Goal: Navigation & Orientation: Find specific page/section

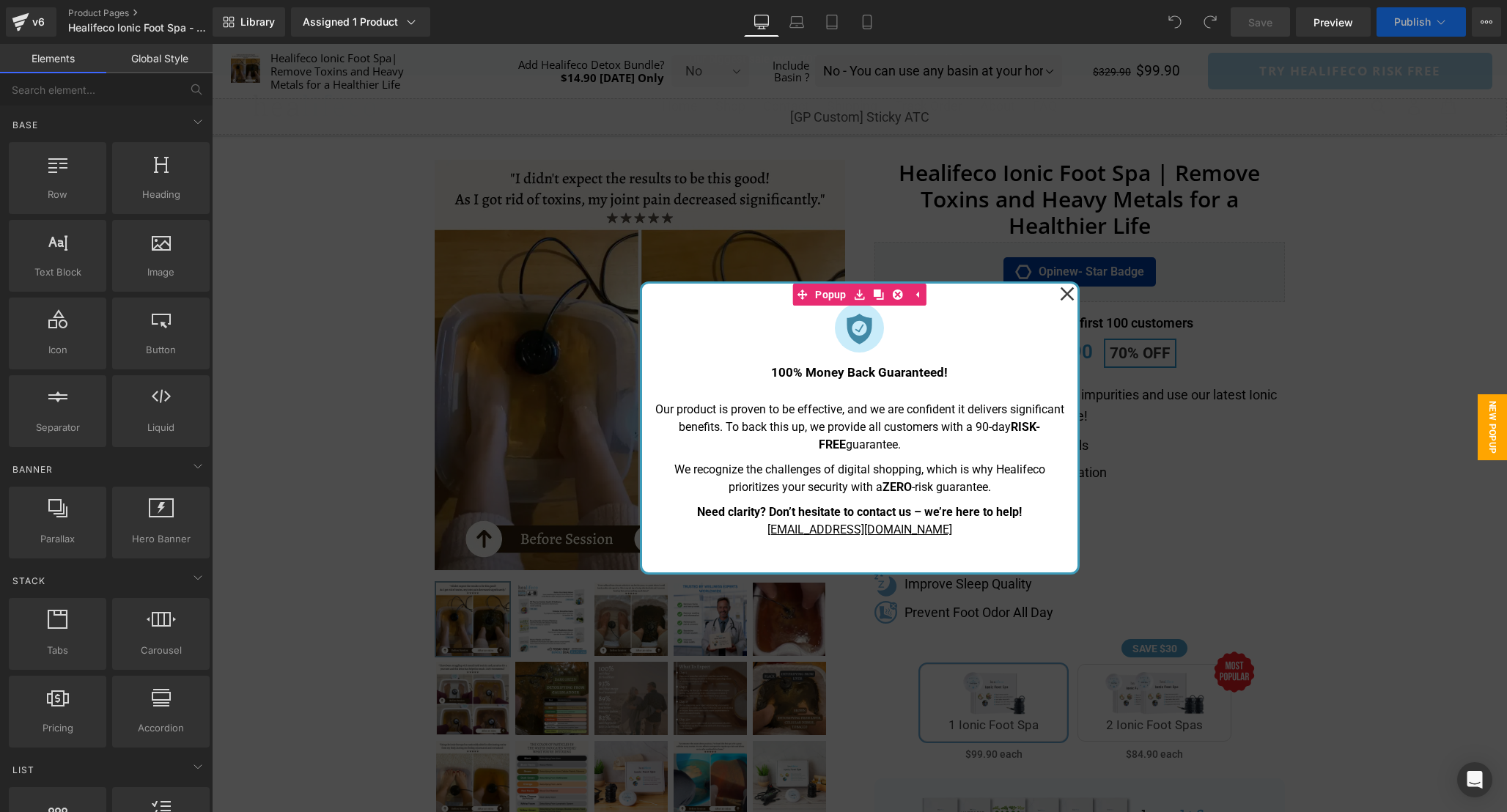
click at [1066, 292] on icon at bounding box center [1067, 294] width 14 height 14
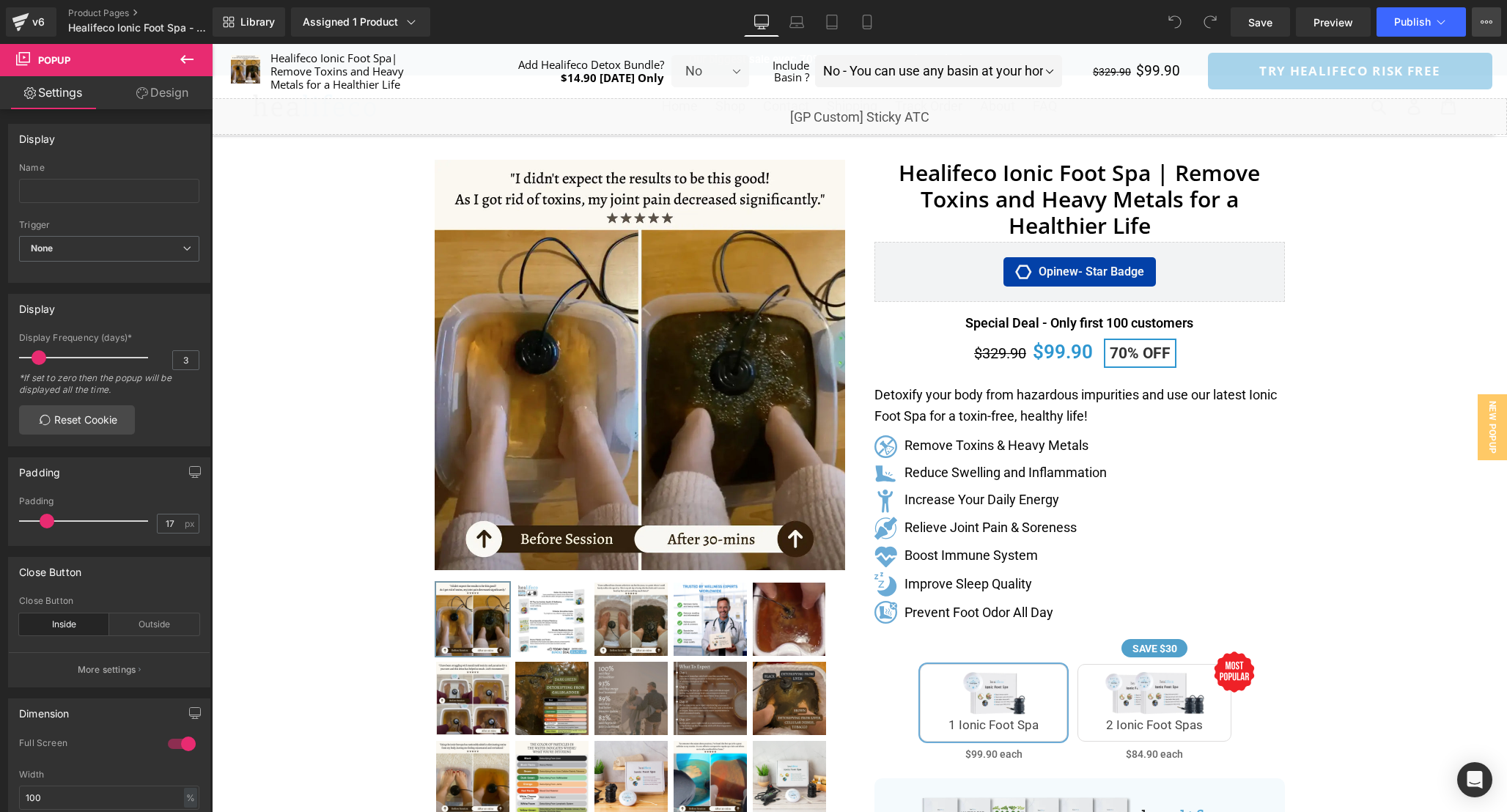
click at [1488, 23] on icon at bounding box center [1487, 22] width 12 height 12
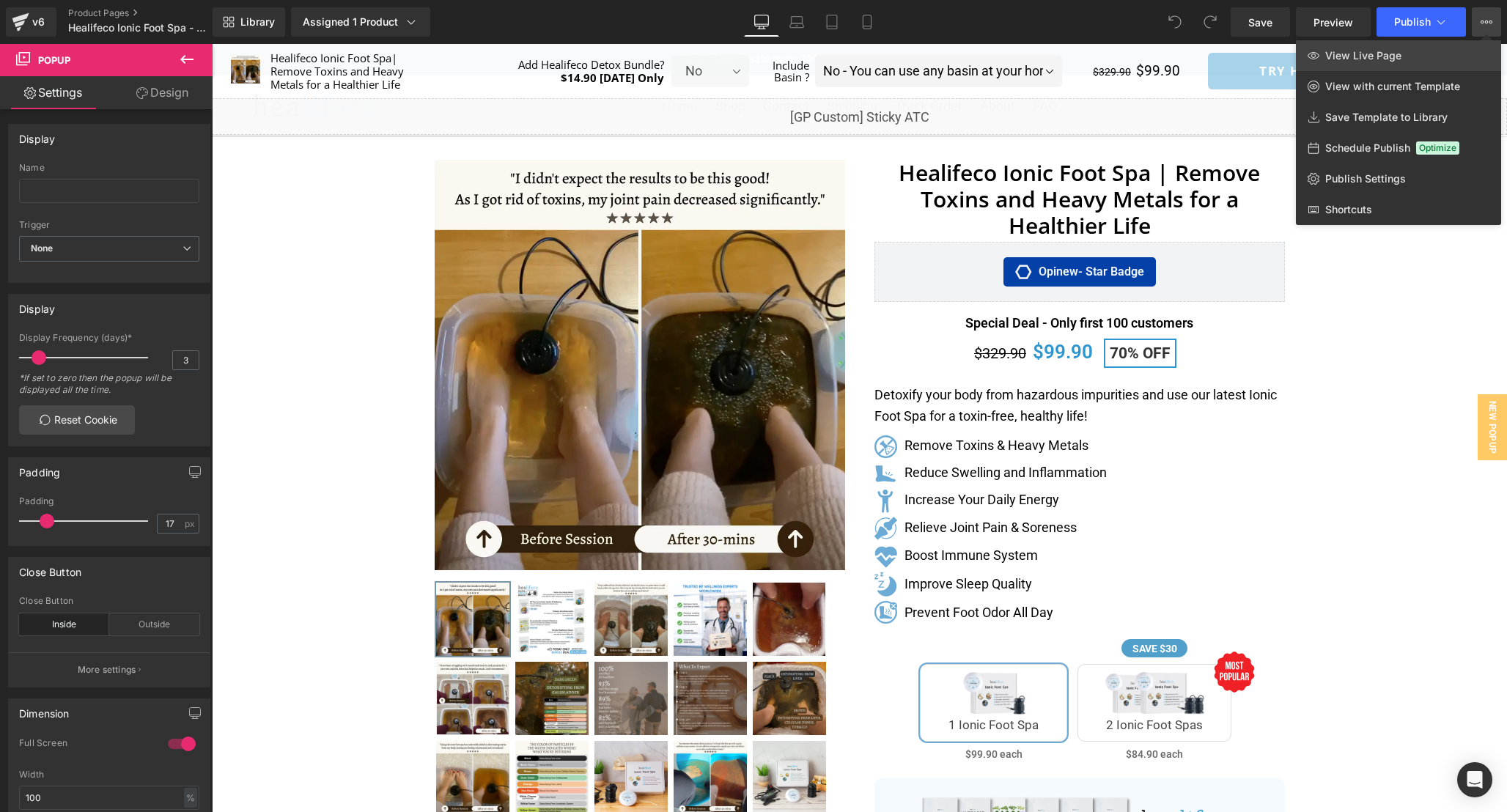
click at [1446, 52] on link "View Live Page" at bounding box center [1398, 55] width 205 height 30
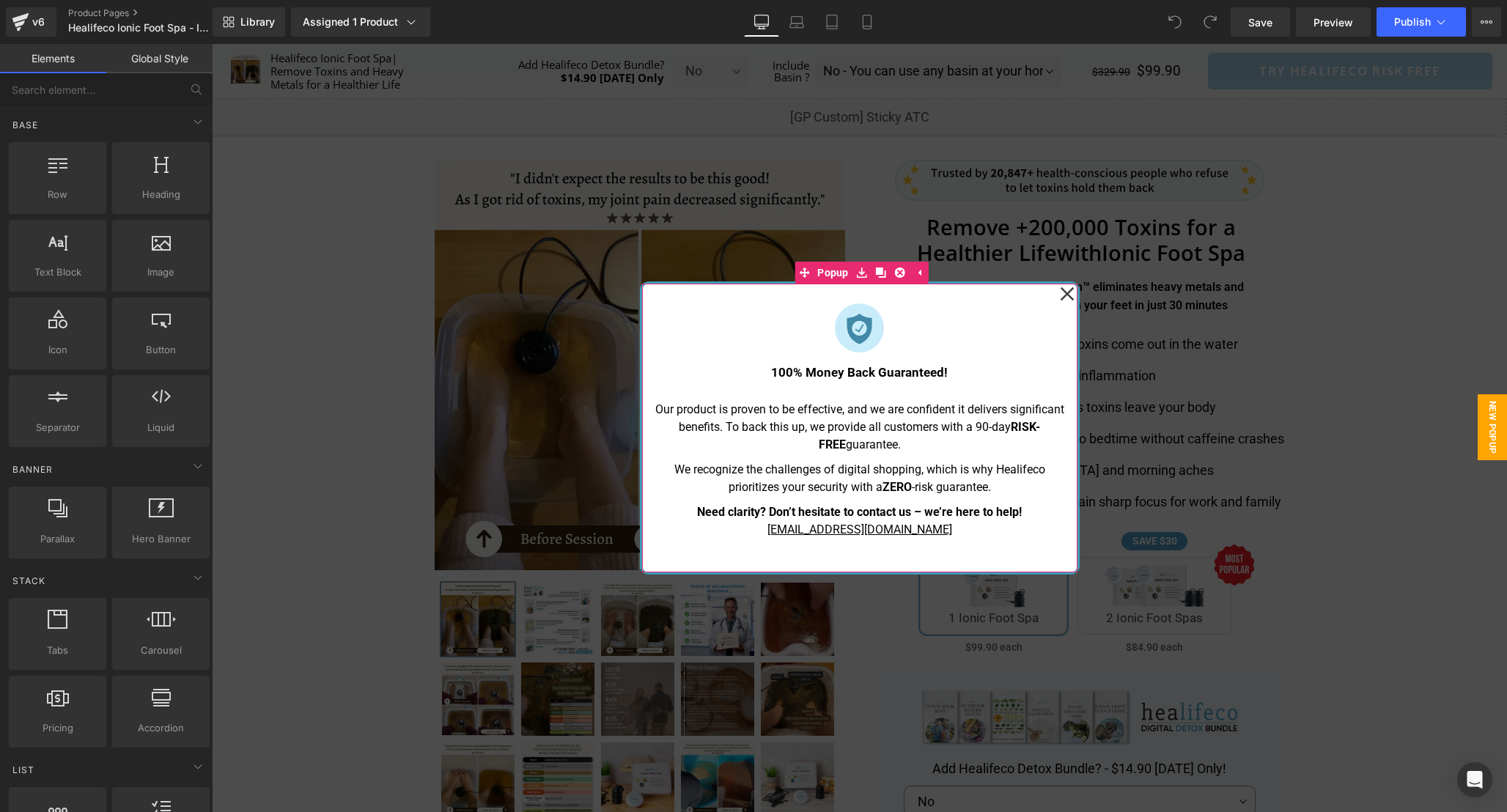
click at [1063, 291] on icon at bounding box center [1067, 294] width 14 height 14
